Goal: Find specific page/section: Find specific page/section

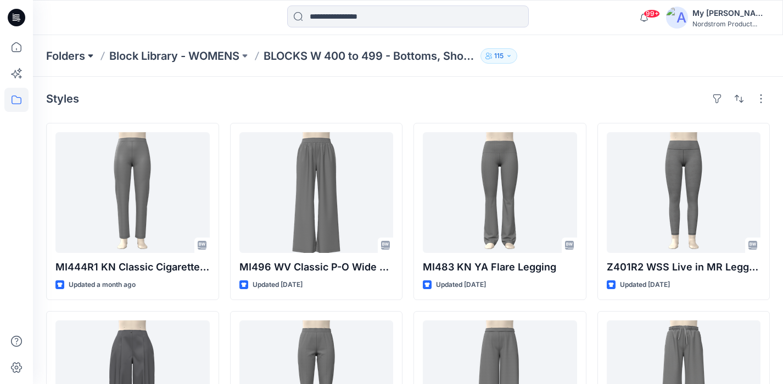
scroll to position [2963, 0]
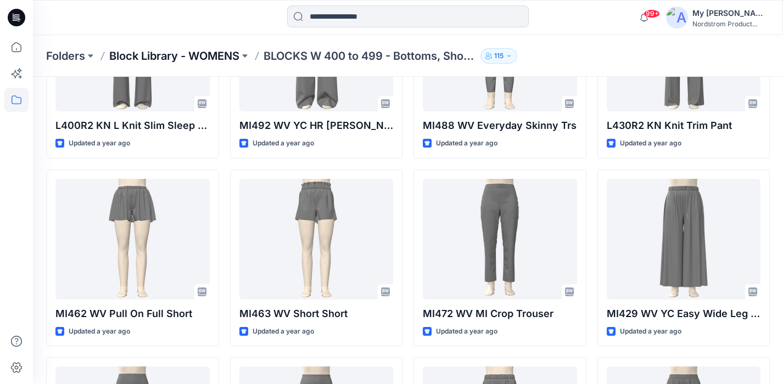
click at [187, 52] on p "Block Library - WOMENS" at bounding box center [174, 55] width 130 height 15
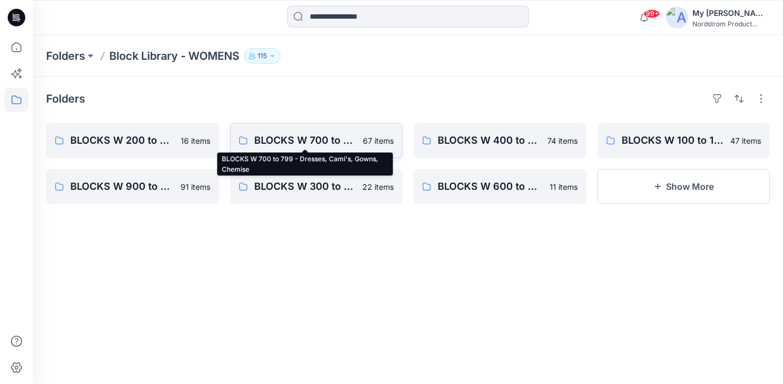
click at [314, 138] on p "BLOCKS W 700 to 799 - Dresses, Cami's, Gowns, Chemise" at bounding box center [305, 140] width 103 height 15
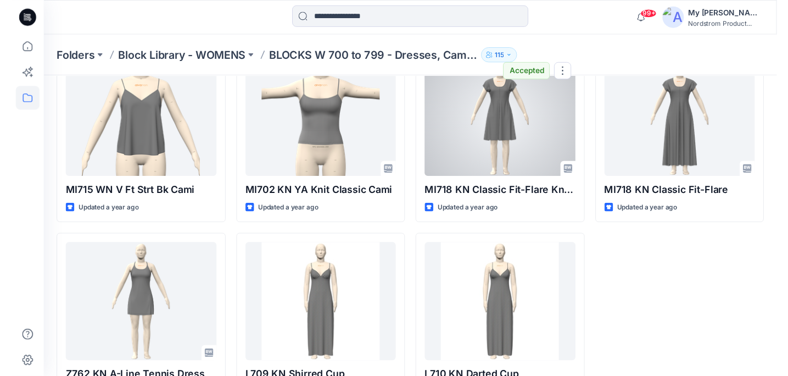
scroll to position [2939, 0]
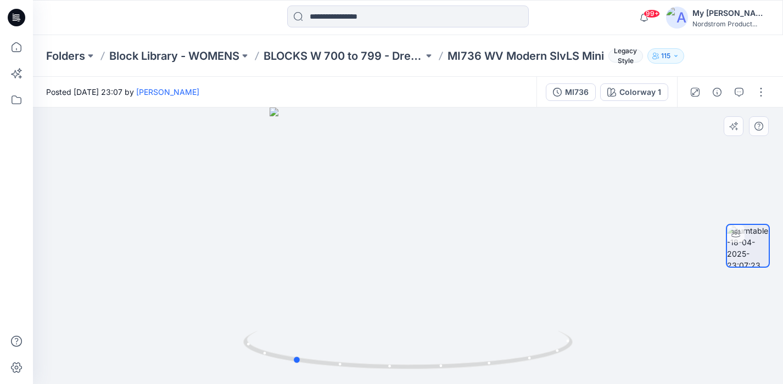
drag, startPoint x: 534, startPoint y: 227, endPoint x: 442, endPoint y: 237, distance: 93.3
click at [422, 249] on div at bounding box center [408, 246] width 750 height 277
